Goal: Complete application form: Complete application form

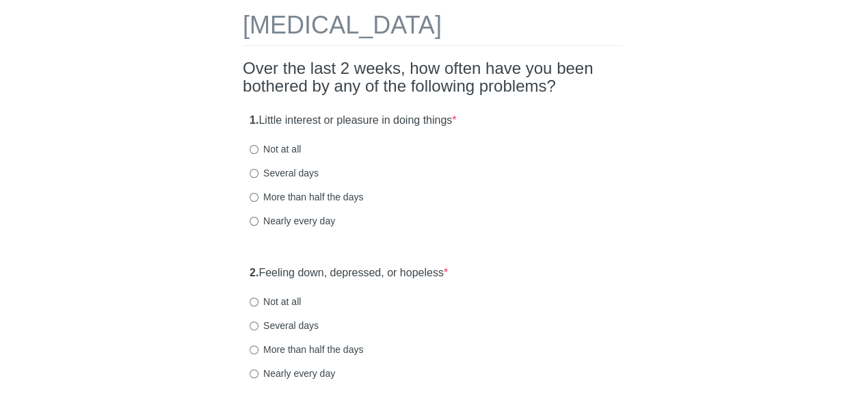
scroll to position [66, 0]
click at [289, 148] on label "Not at all" at bounding box center [275, 148] width 51 height 14
click at [258, 148] on input "Not at all" at bounding box center [254, 148] width 9 height 9
radio input "true"
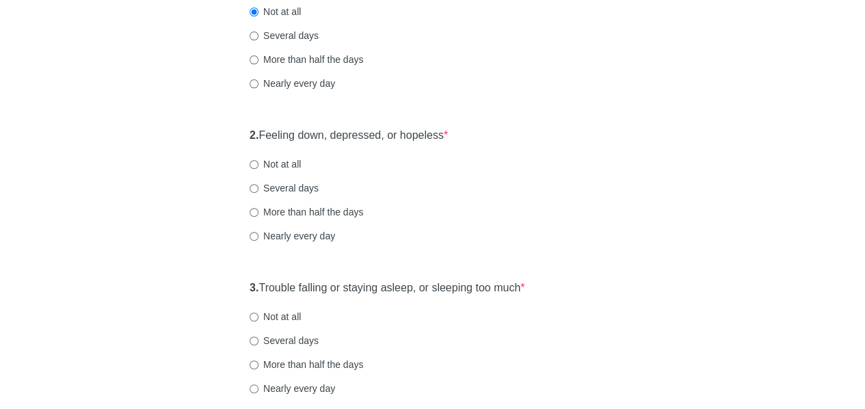
scroll to position [218, 0]
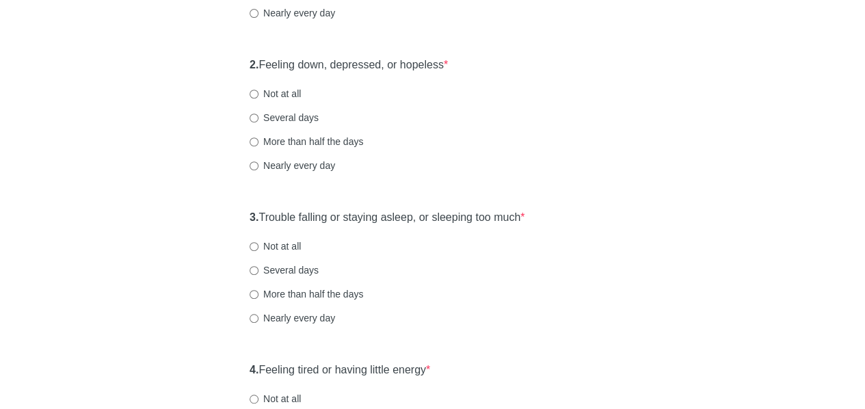
click at [537, 124] on div "2. Feeling down, depressed, or hopeless * Not at all Several days More than hal…" at bounding box center [432, 122] width 379 height 142
click at [285, 98] on label "Not at all" at bounding box center [275, 94] width 51 height 14
click at [258, 98] on input "Not at all" at bounding box center [254, 94] width 9 height 9
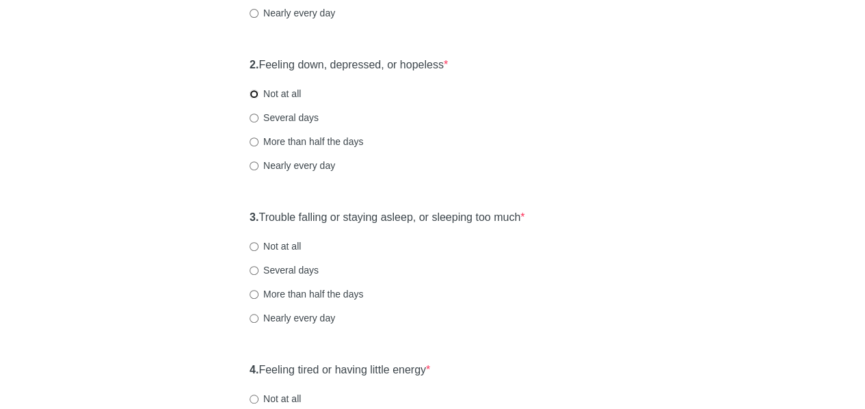
radio input "true"
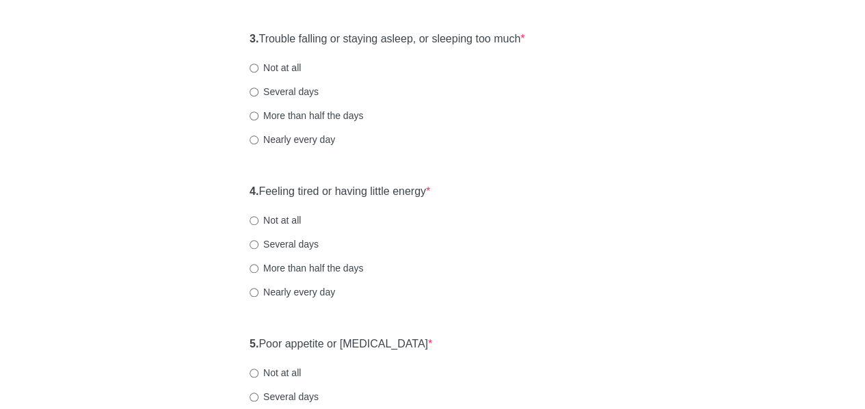
scroll to position [459, 0]
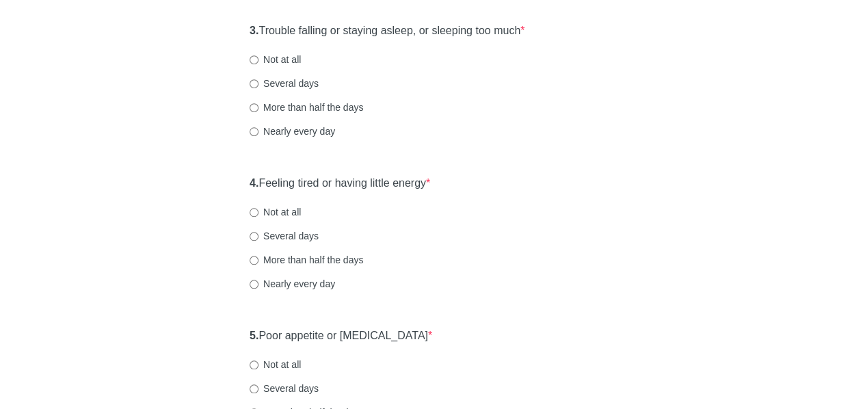
click at [287, 57] on label "Not at all" at bounding box center [275, 60] width 51 height 14
click at [258, 57] on input "Not at all" at bounding box center [254, 59] width 9 height 9
radio input "true"
click at [163, 139] on div "[MEDICAL_DATA] Over the last 2 weeks, how often have you been bothered by any o…" at bounding box center [433, 367] width 800 height 1555
click at [639, 194] on div "[MEDICAL_DATA] Over the last 2 weeks, how often have you been bothered by any o…" at bounding box center [433, 367] width 800 height 1555
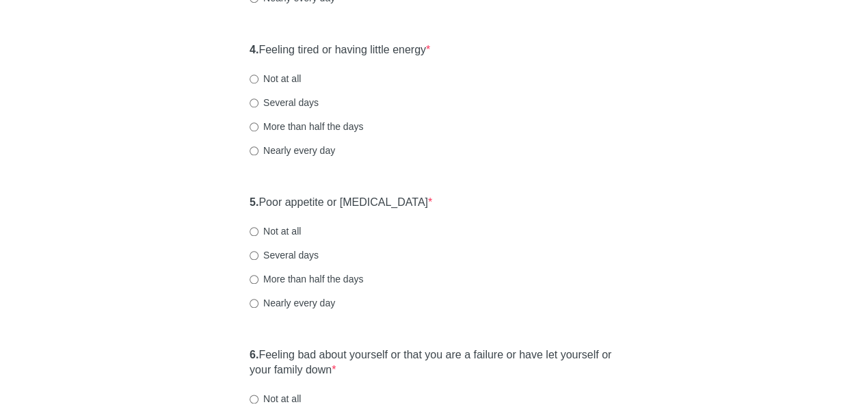
scroll to position [604, 0]
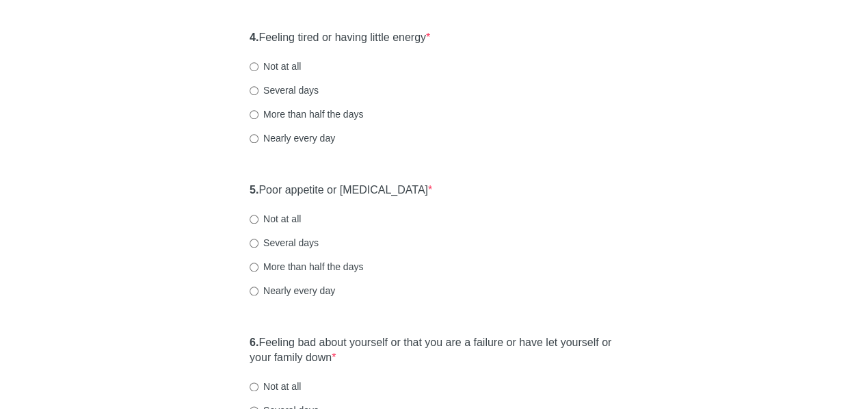
click at [291, 83] on label "Several days" at bounding box center [284, 90] width 69 height 14
click at [258, 86] on input "Several days" at bounding box center [254, 90] width 9 height 9
radio input "true"
click at [199, 68] on div "[MEDICAL_DATA] Over the last 2 weeks, how often have you been bothered by any o…" at bounding box center [433, 221] width 800 height 1555
click at [209, 109] on div "[MEDICAL_DATA] Over the last 2 weeks, how often have you been bothered by any o…" at bounding box center [433, 221] width 800 height 1555
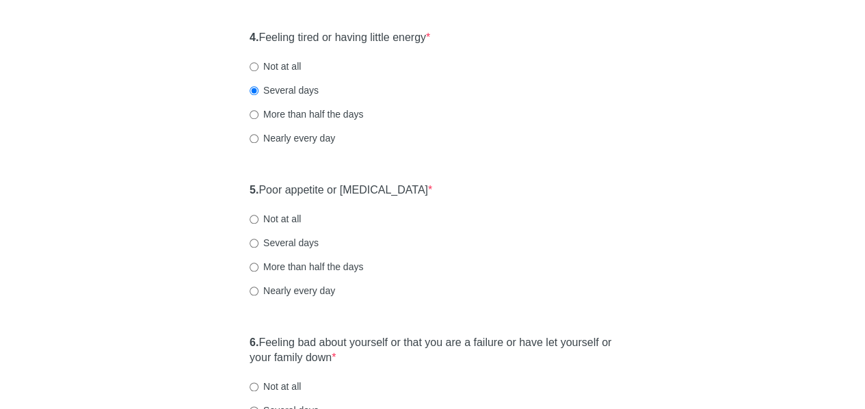
click at [677, 207] on div "[MEDICAL_DATA] Over the last 2 weeks, how often have you been bothered by any o…" at bounding box center [433, 221] width 800 height 1555
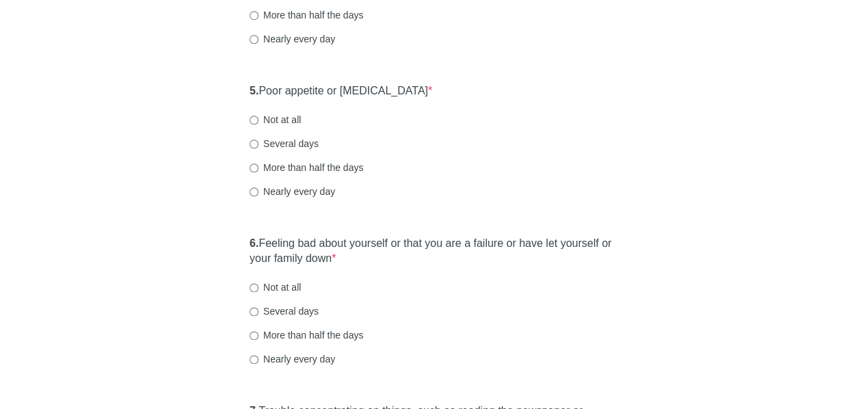
scroll to position [724, 0]
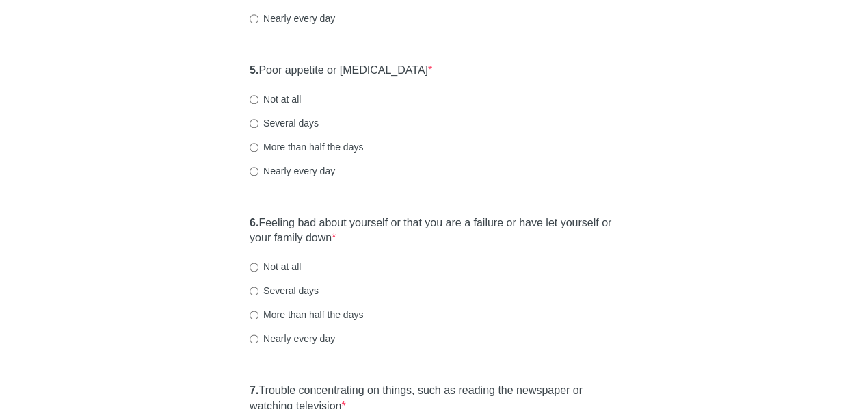
click at [278, 96] on label "Not at all" at bounding box center [275, 99] width 51 height 14
click at [258, 96] on input "Not at all" at bounding box center [254, 99] width 9 height 9
radio input "true"
click at [174, 147] on div "[MEDICAL_DATA] Over the last 2 weeks, how often have you been bothered by any o…" at bounding box center [433, 102] width 800 height 1555
click at [603, 150] on div "More than half the days" at bounding box center [433, 147] width 366 height 14
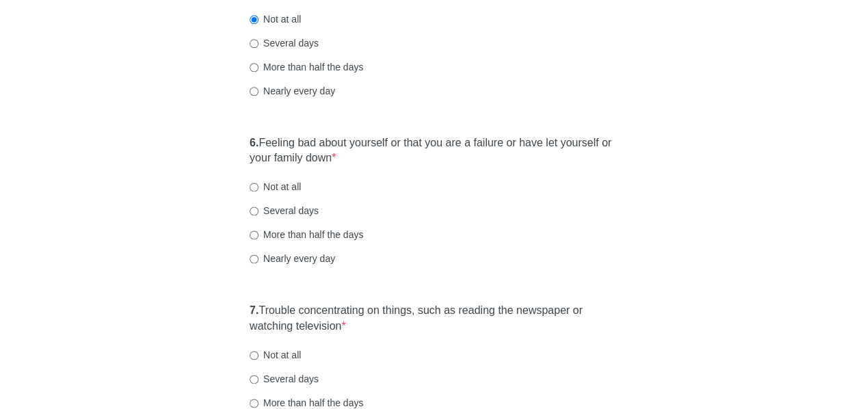
scroll to position [829, 0]
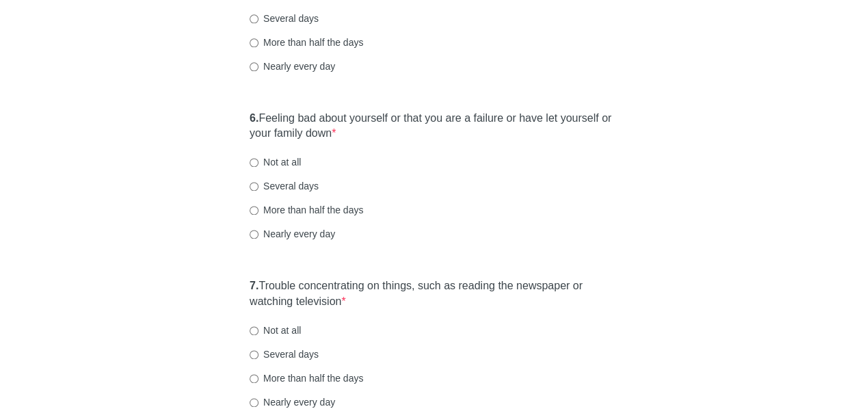
click at [537, 175] on div "6. Feeling bad about yourself or that you are a failure or have let yourself or…" at bounding box center [432, 183] width 379 height 158
click at [275, 161] on label "Not at all" at bounding box center [275, 162] width 51 height 14
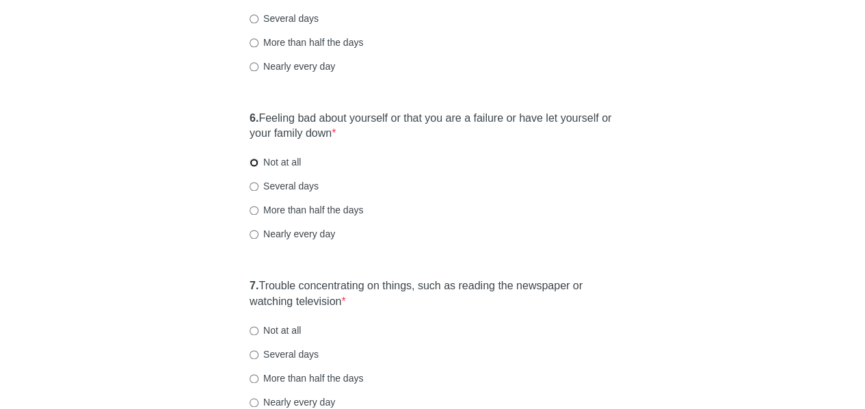
click at [258, 161] on input "Not at all" at bounding box center [254, 162] width 9 height 9
radio input "true"
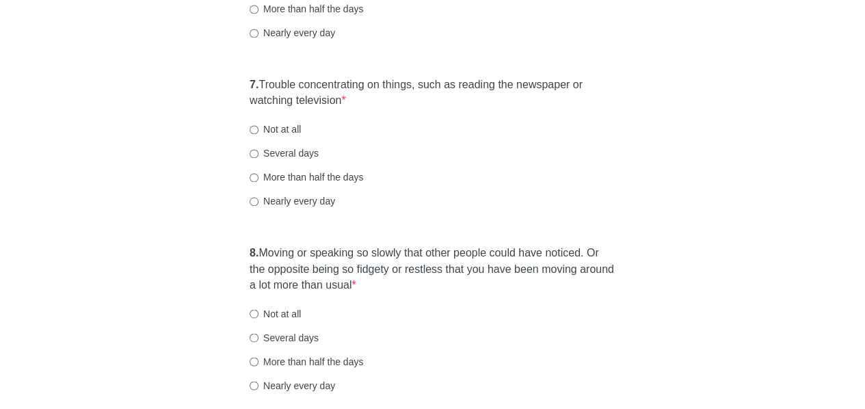
scroll to position [1032, 0]
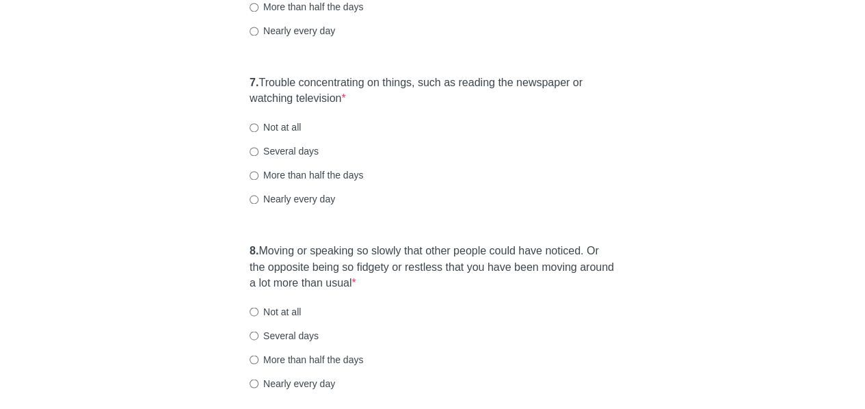
click at [259, 127] on label "Not at all" at bounding box center [275, 127] width 51 height 14
click at [258, 127] on input "Not at all" at bounding box center [254, 127] width 9 height 9
radio input "true"
click at [514, 198] on div "Nearly every day" at bounding box center [433, 199] width 366 height 14
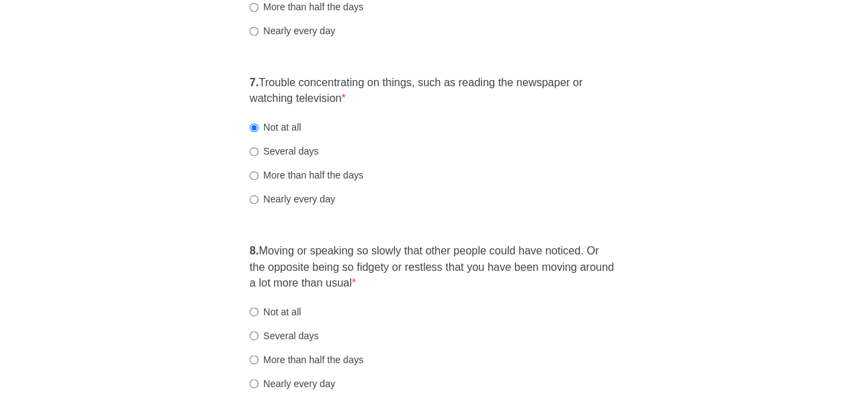
scroll to position [1181, 0]
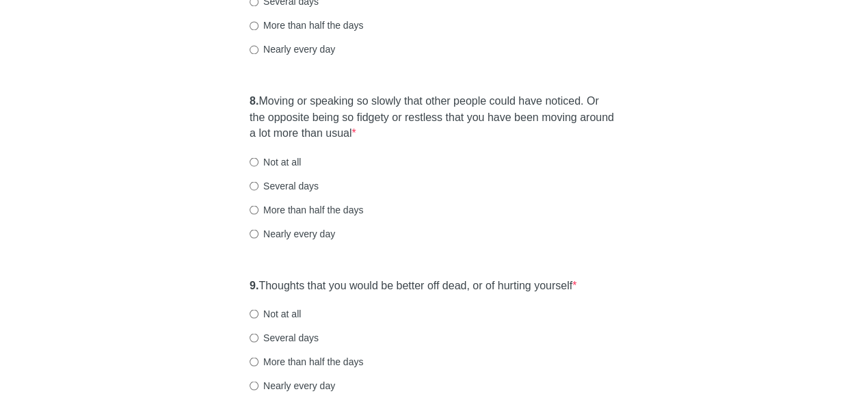
drag, startPoint x: 142, startPoint y: 193, endPoint x: 432, endPoint y: 206, distance: 290.1
click at [432, 206] on div "More than half the days" at bounding box center [433, 209] width 366 height 14
click at [435, 211] on div "More than half the days" at bounding box center [433, 209] width 366 height 14
click at [293, 159] on label "Not at all" at bounding box center [275, 161] width 51 height 14
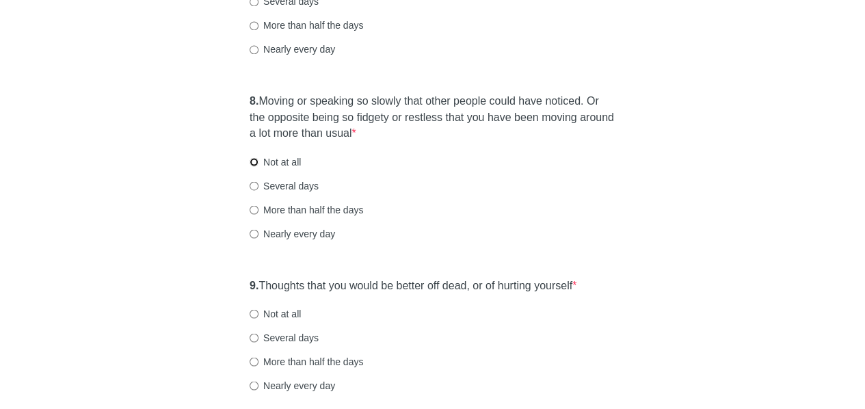
click at [258, 159] on input "Not at all" at bounding box center [254, 161] width 9 height 9
radio input "true"
click at [559, 215] on div "8. Moving or speaking so slowly that other people could have noticed. Or the op…" at bounding box center [432, 174] width 379 height 174
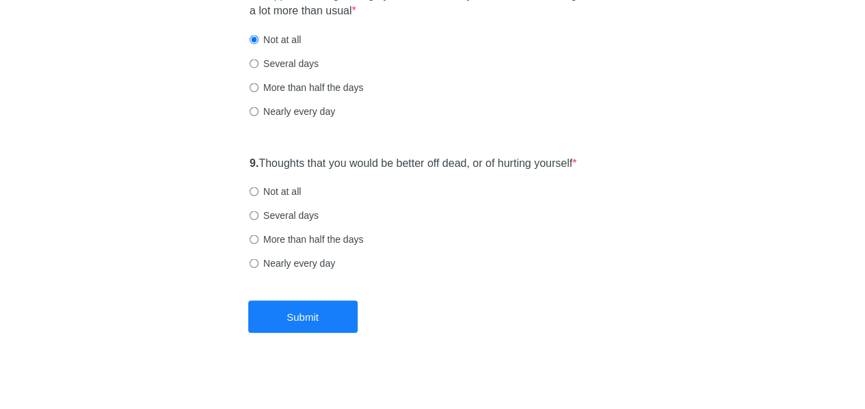
scroll to position [1309, 0]
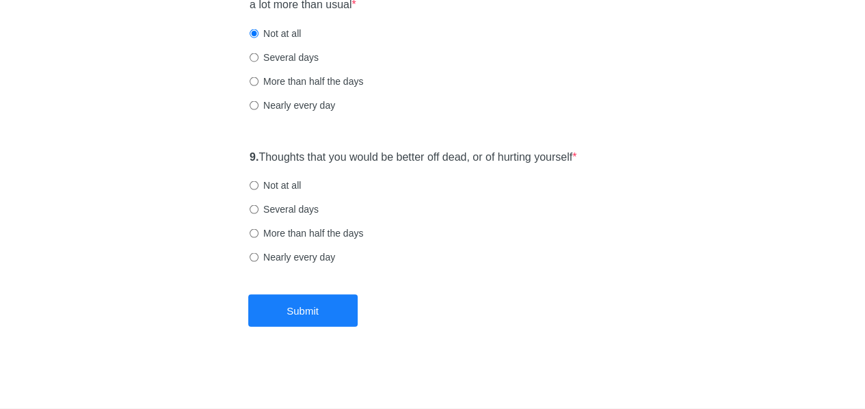
click at [285, 180] on label "Not at all" at bounding box center [275, 185] width 51 height 14
click at [258, 181] on input "Not at all" at bounding box center [254, 185] width 9 height 9
radio input "true"
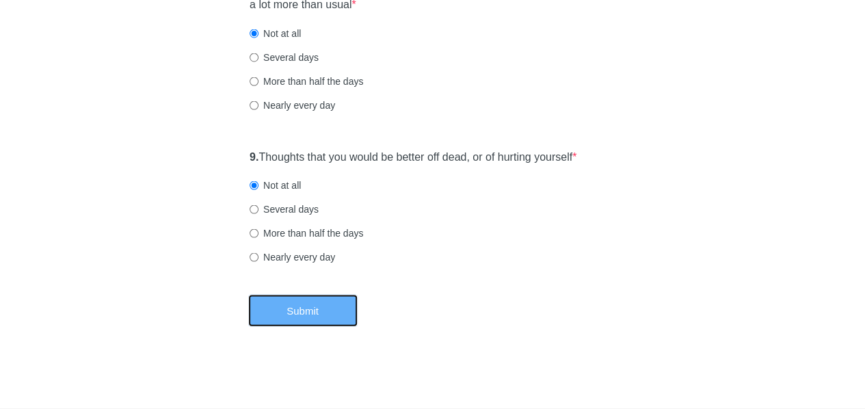
click at [310, 314] on button "Submit" at bounding box center [302, 311] width 109 height 32
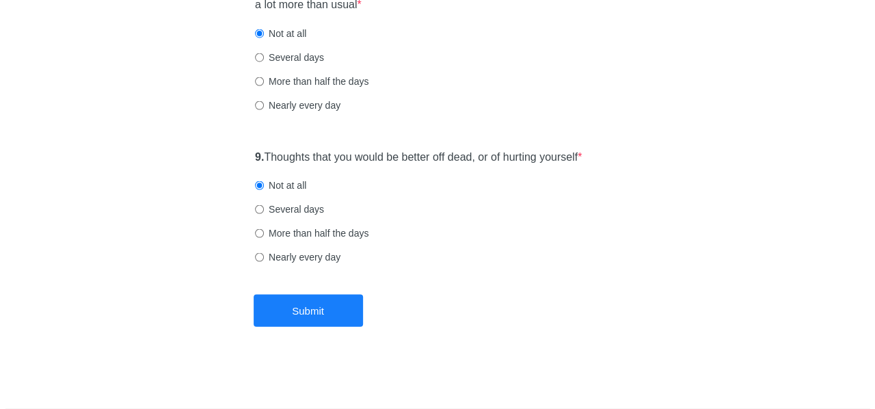
scroll to position [0, 0]
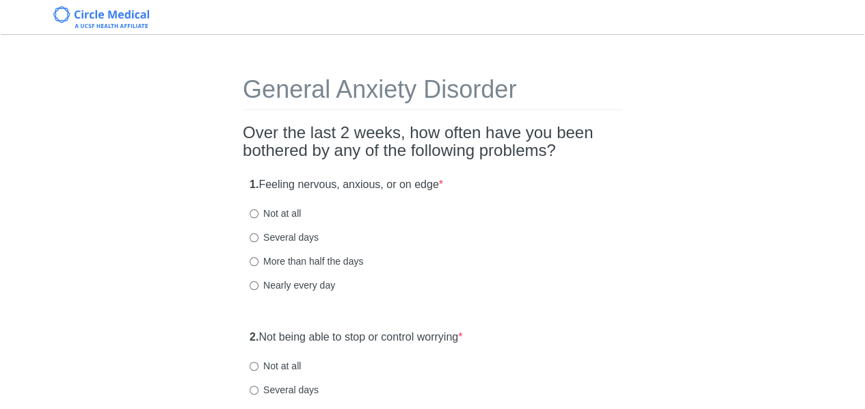
click at [295, 213] on label "Not at all" at bounding box center [275, 213] width 51 height 14
click at [258, 213] on input "Not at all" at bounding box center [254, 213] width 9 height 9
radio input "true"
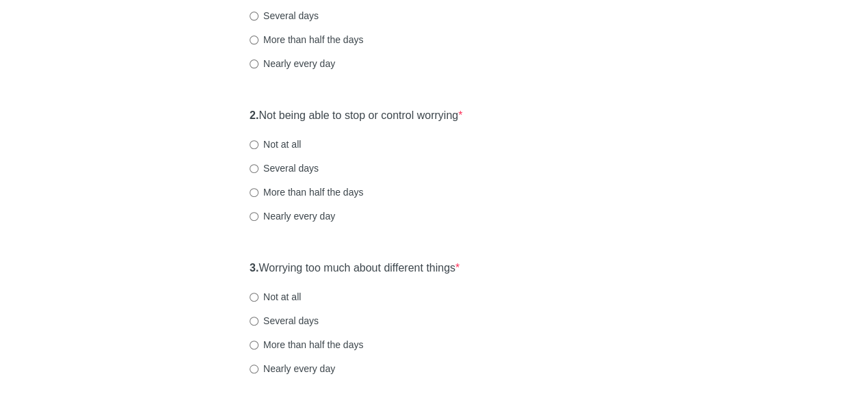
scroll to position [254, 0]
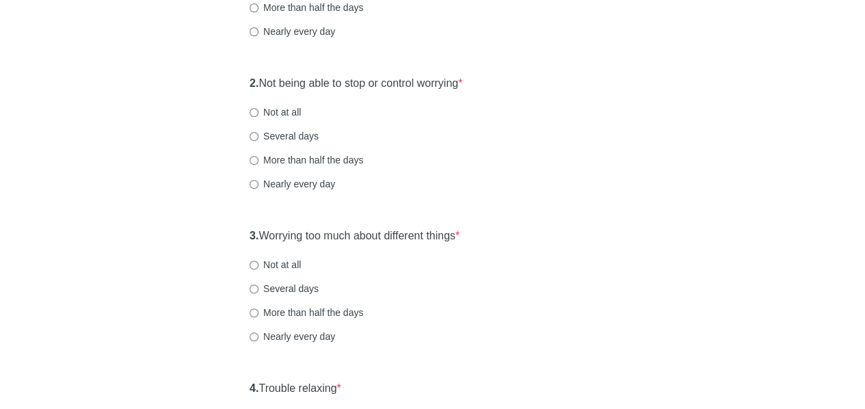
click at [289, 109] on label "Not at all" at bounding box center [275, 112] width 51 height 14
click at [258, 109] on input "Not at all" at bounding box center [254, 112] width 9 height 9
radio input "true"
click at [477, 176] on div "2. Not being able to stop or control worrying * Not at all Several days More th…" at bounding box center [432, 140] width 379 height 142
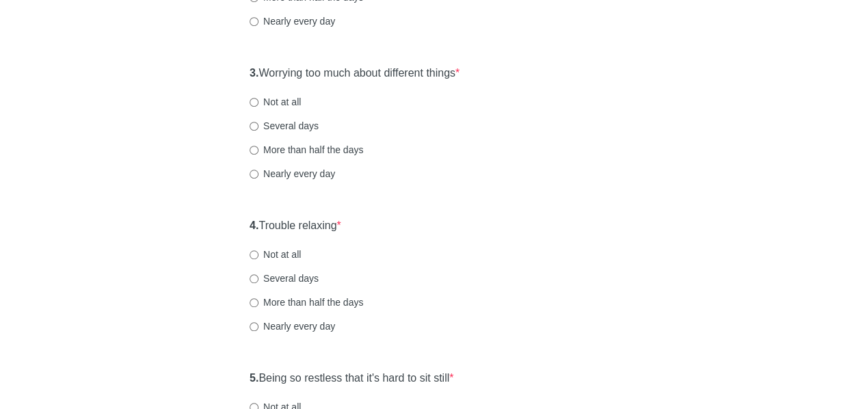
scroll to position [421, 0]
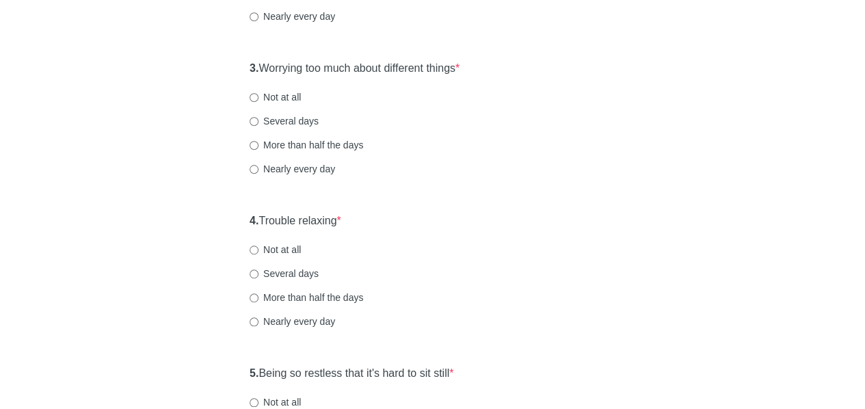
click at [559, 172] on div "Nearly every day" at bounding box center [433, 169] width 366 height 14
click at [265, 96] on label "Not at all" at bounding box center [275, 97] width 51 height 14
click at [258, 96] on input "Not at all" at bounding box center [254, 97] width 9 height 9
radio input "true"
click at [504, 222] on div "4. Trouble relaxing * Not at all Several days More than half the days Nearly ev…" at bounding box center [432, 277] width 379 height 142
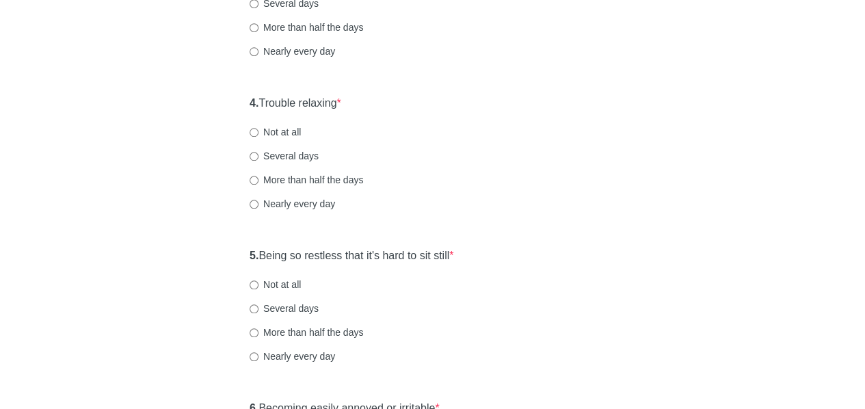
scroll to position [573, 0]
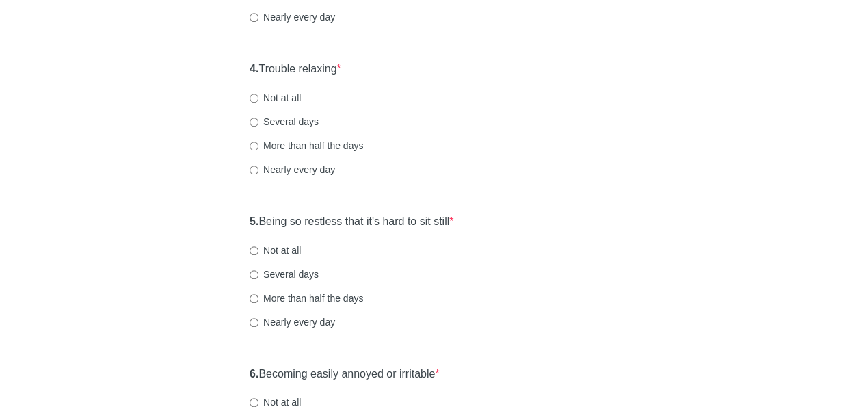
click at [282, 90] on div "4. Trouble relaxing * Not at all Several days More than half the days Nearly ev…" at bounding box center [432, 126] width 379 height 142
click at [282, 97] on label "Not at all" at bounding box center [275, 98] width 51 height 14
click at [258, 97] on input "Not at all" at bounding box center [254, 98] width 9 height 9
radio input "true"
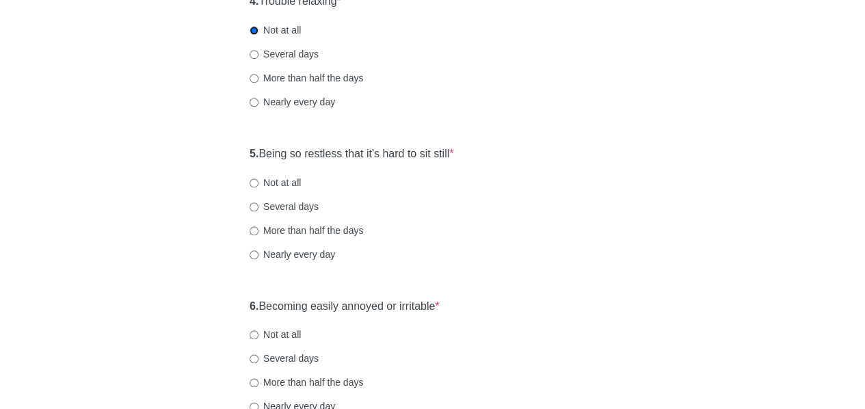
scroll to position [645, 0]
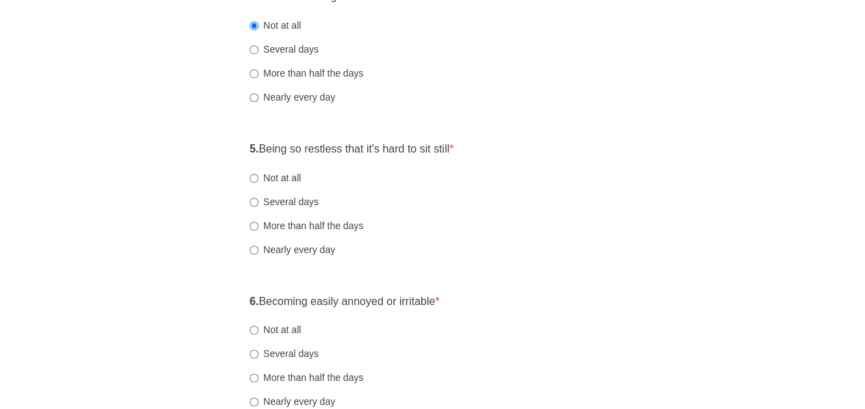
click at [589, 221] on div "More than half the days" at bounding box center [433, 226] width 366 height 14
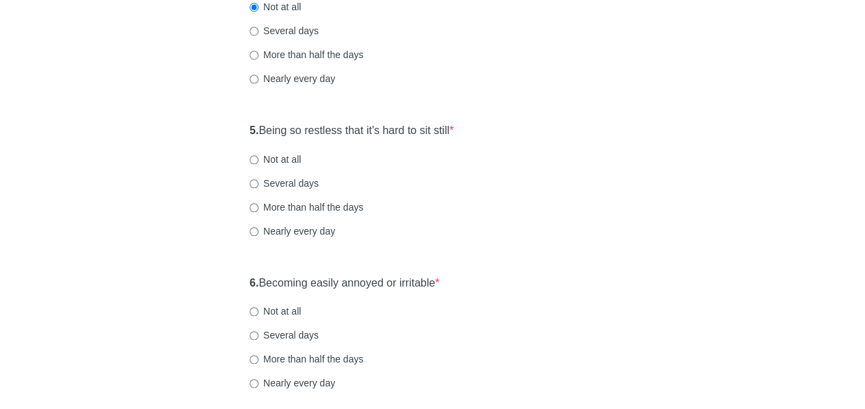
scroll to position [673, 0]
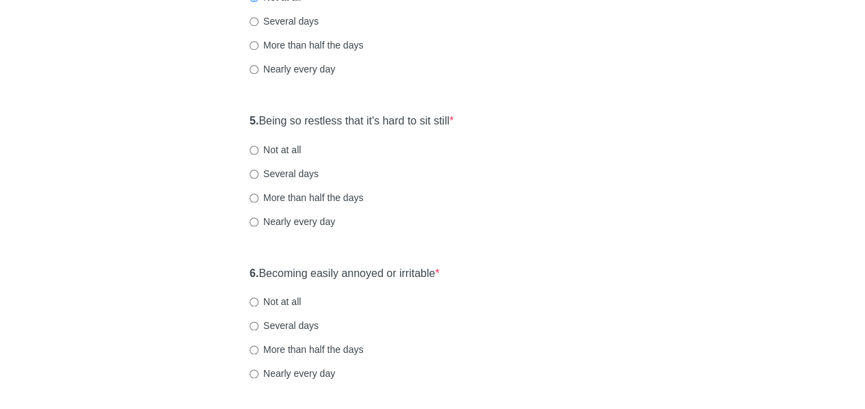
click at [285, 151] on label "Not at all" at bounding box center [275, 150] width 51 height 14
click at [258, 151] on input "Not at all" at bounding box center [254, 150] width 9 height 9
radio input "true"
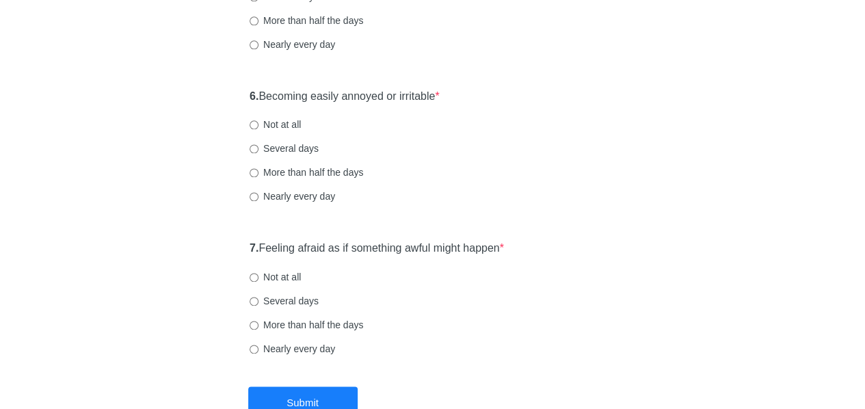
scroll to position [859, 0]
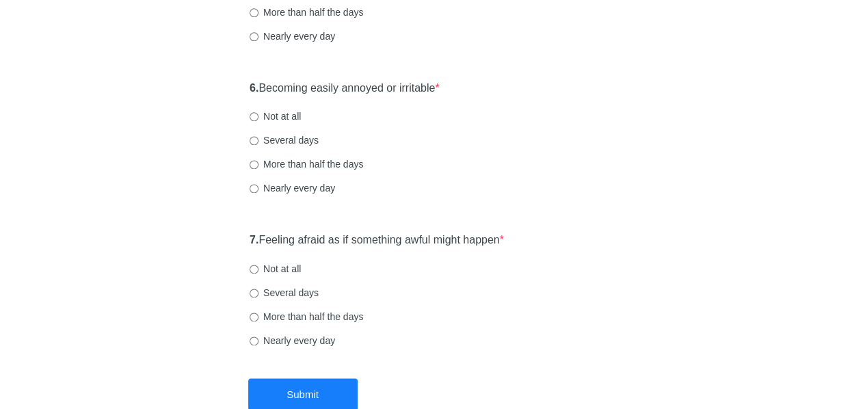
click at [286, 111] on label "Not at all" at bounding box center [275, 116] width 51 height 14
click at [258, 112] on input "Not at all" at bounding box center [254, 116] width 9 height 9
radio input "true"
click at [287, 267] on label "Not at all" at bounding box center [275, 269] width 51 height 14
click at [258, 267] on input "Not at all" at bounding box center [254, 269] width 9 height 9
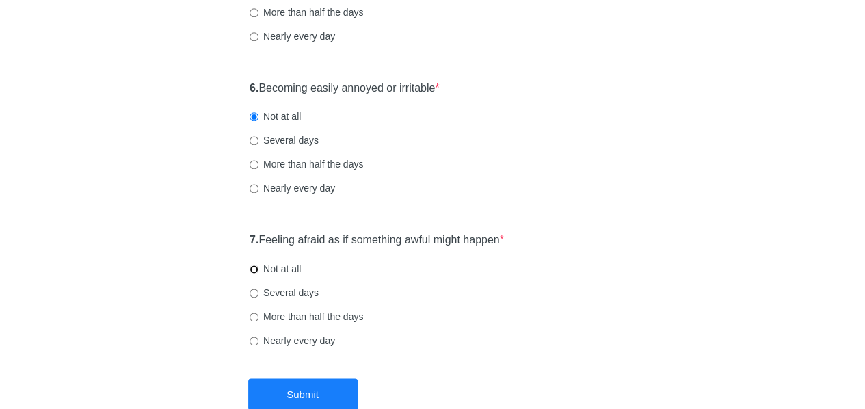
radio input "true"
click at [305, 393] on button "Submit" at bounding box center [302, 394] width 109 height 32
